Goal: Find specific page/section: Find specific page/section

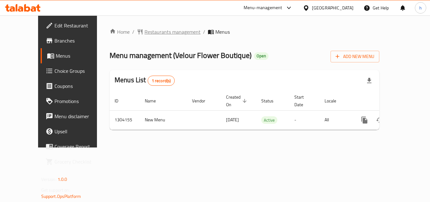
click at [145, 28] on span "Restaurants management" at bounding box center [173, 32] width 56 height 8
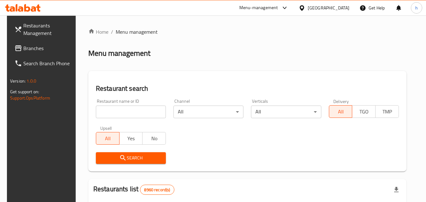
drag, startPoint x: 115, startPoint y: 111, endPoint x: 114, endPoint y: 114, distance: 4.1
click at [114, 112] on input "search" at bounding box center [131, 112] width 70 height 13
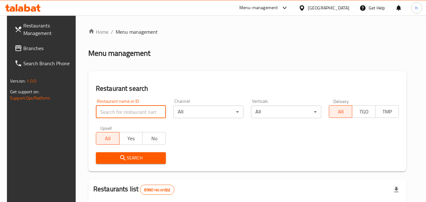
paste input "703085"
type input "703085"
click button "Search" at bounding box center [131, 158] width 70 height 12
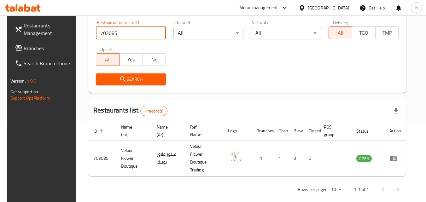
scroll to position [79, 0]
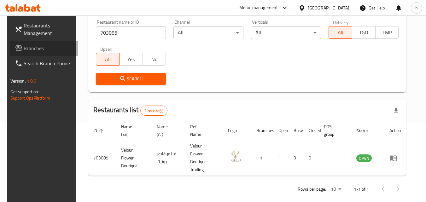
click at [32, 46] on span "Branches" at bounding box center [49, 48] width 50 height 8
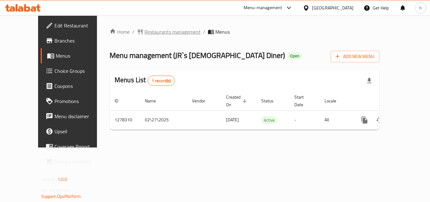
click at [145, 28] on span "Restaurants management" at bounding box center [173, 32] width 56 height 8
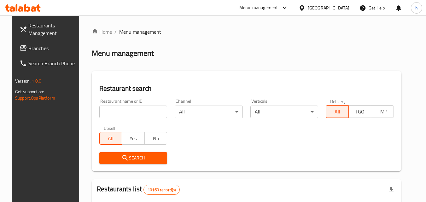
click at [137, 117] on input "search" at bounding box center [133, 112] width 68 height 13
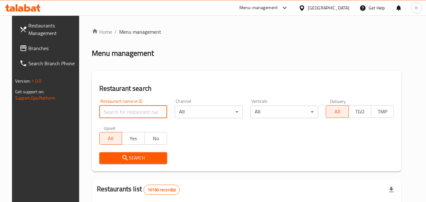
paste input "692862"
type input "692862"
click button "Search" at bounding box center [133, 158] width 68 height 12
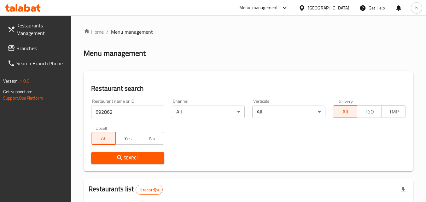
click at [308, 5] on div at bounding box center [302, 7] width 9 height 7
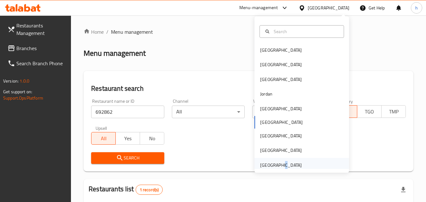
click at [276, 166] on div "[GEOGRAPHIC_DATA]" at bounding box center [281, 165] width 52 height 14
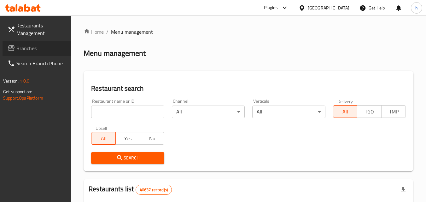
click at [28, 49] on span "Branches" at bounding box center [41, 48] width 50 height 8
